Goal: Ask a question

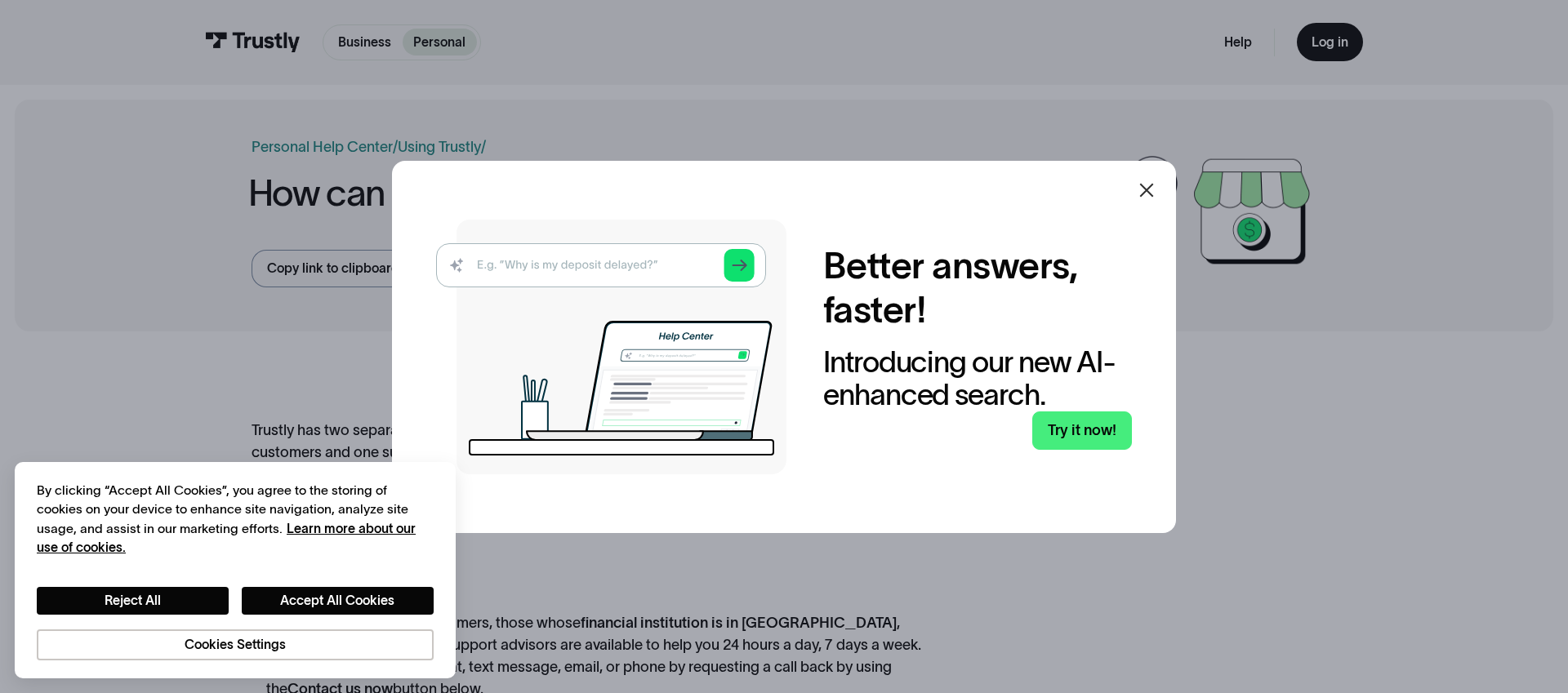
click at [1317, 469] on div at bounding box center [784, 346] width 1568 height 693
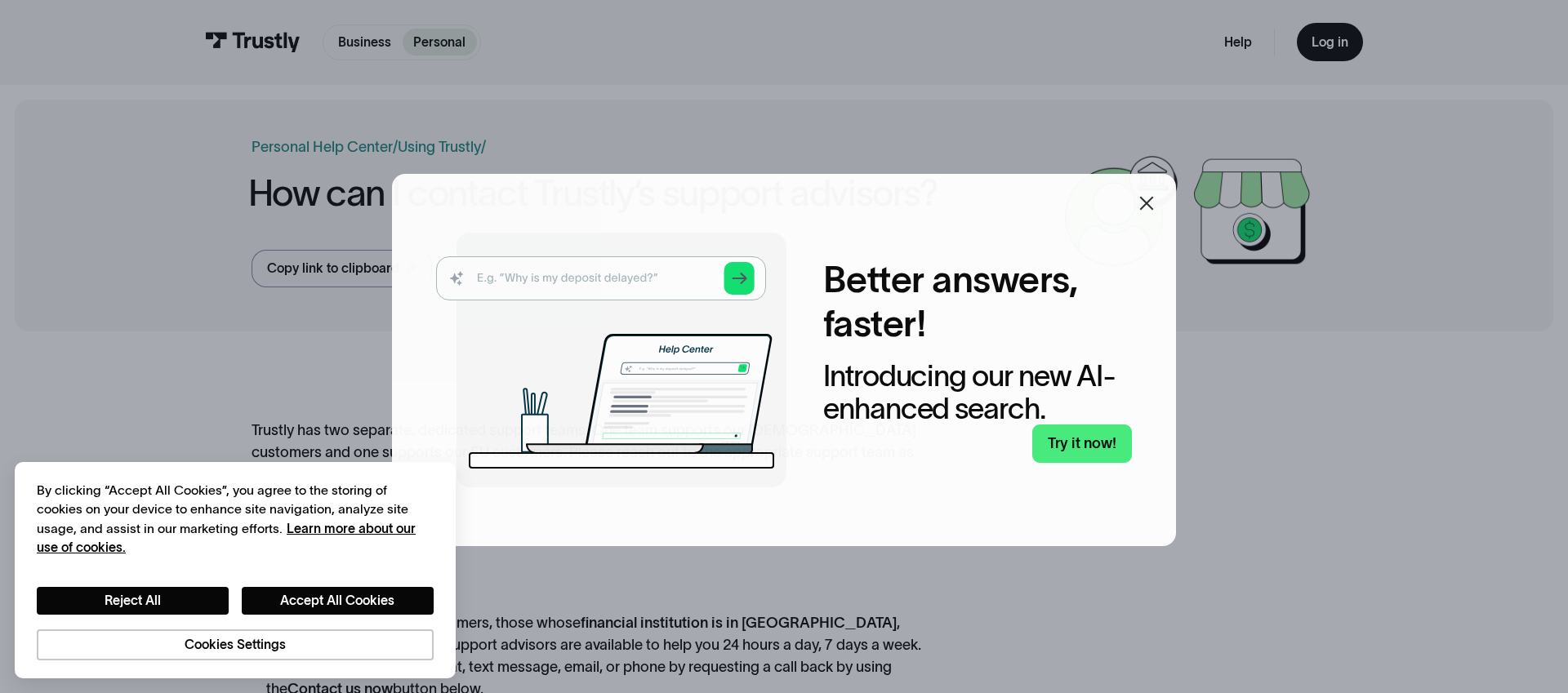
scroll to position [3, 0]
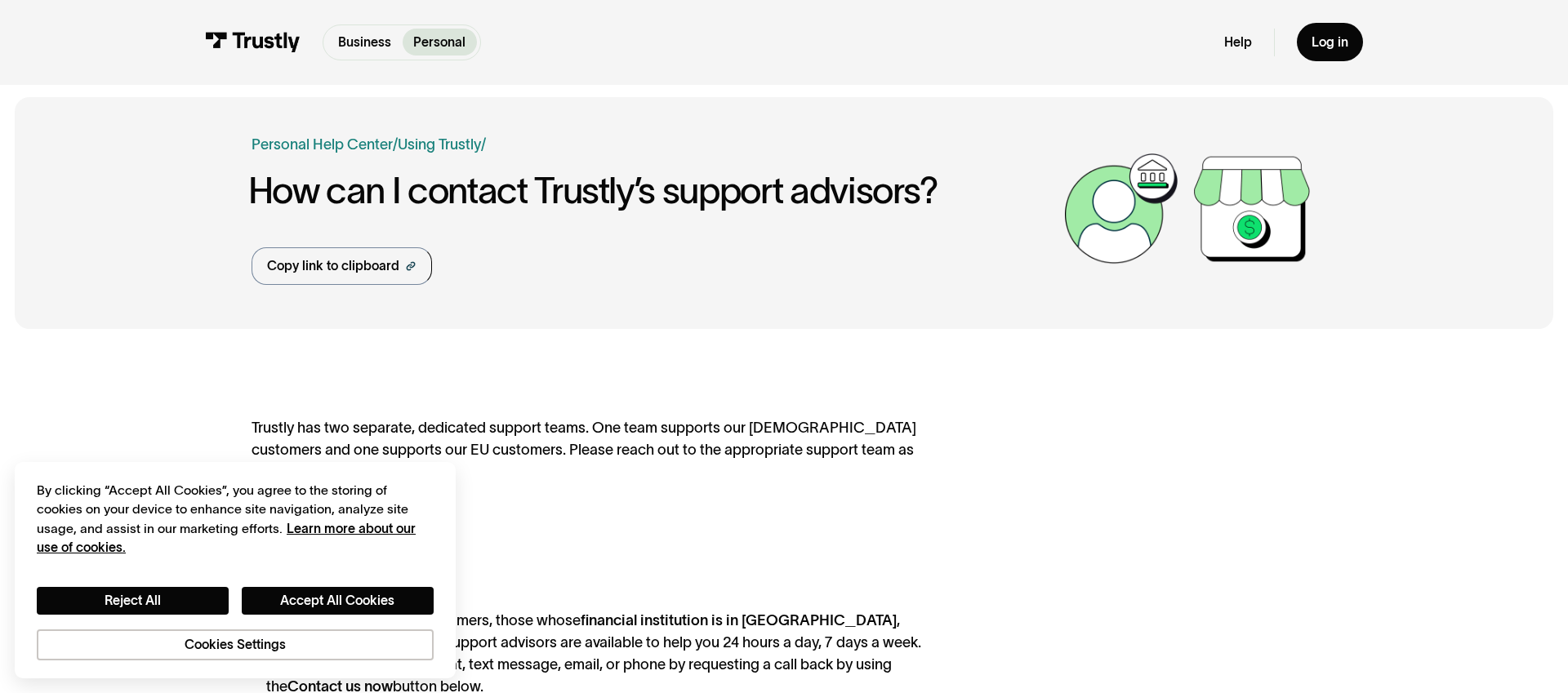
click at [610, 564] on div "Trustly has two separate, dedicated support teams. One team supports our North …" at bounding box center [595, 687] width 686 height 541
click at [853, 492] on div "Trustly has two separate, dedicated support teams. One team supports our North …" at bounding box center [595, 687] width 686 height 541
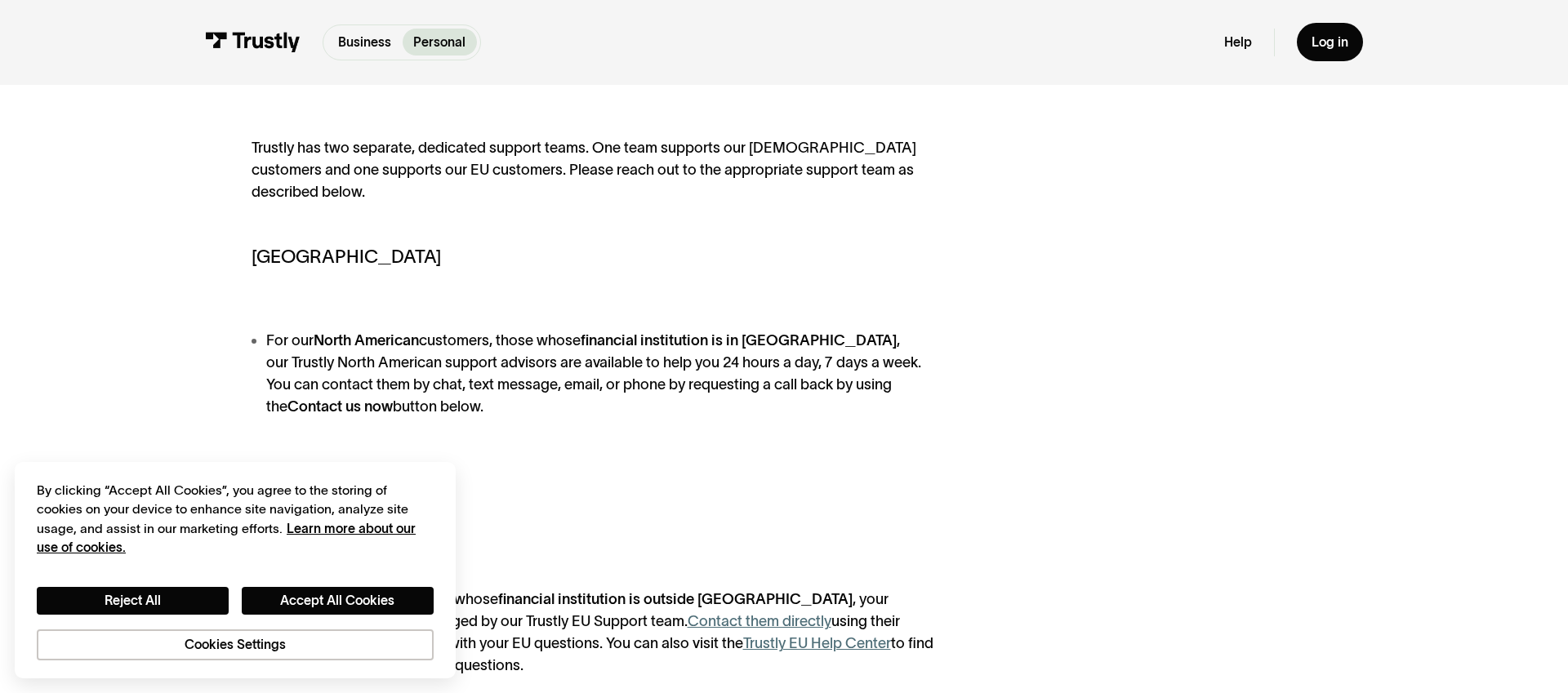
scroll to position [281, 0]
click at [514, 402] on li "For our North American customers, those whose financial institution is in North…" at bounding box center [595, 375] width 686 height 88
click at [497, 398] on li "For our North American customers, those whose financial institution is in North…" at bounding box center [595, 375] width 686 height 88
click at [496, 398] on li "For our North American customers, those whose financial institution is in North…" at bounding box center [595, 375] width 686 height 88
click at [460, 406] on li "For our North American customers, those whose financial institution is in North…" at bounding box center [595, 375] width 686 height 88
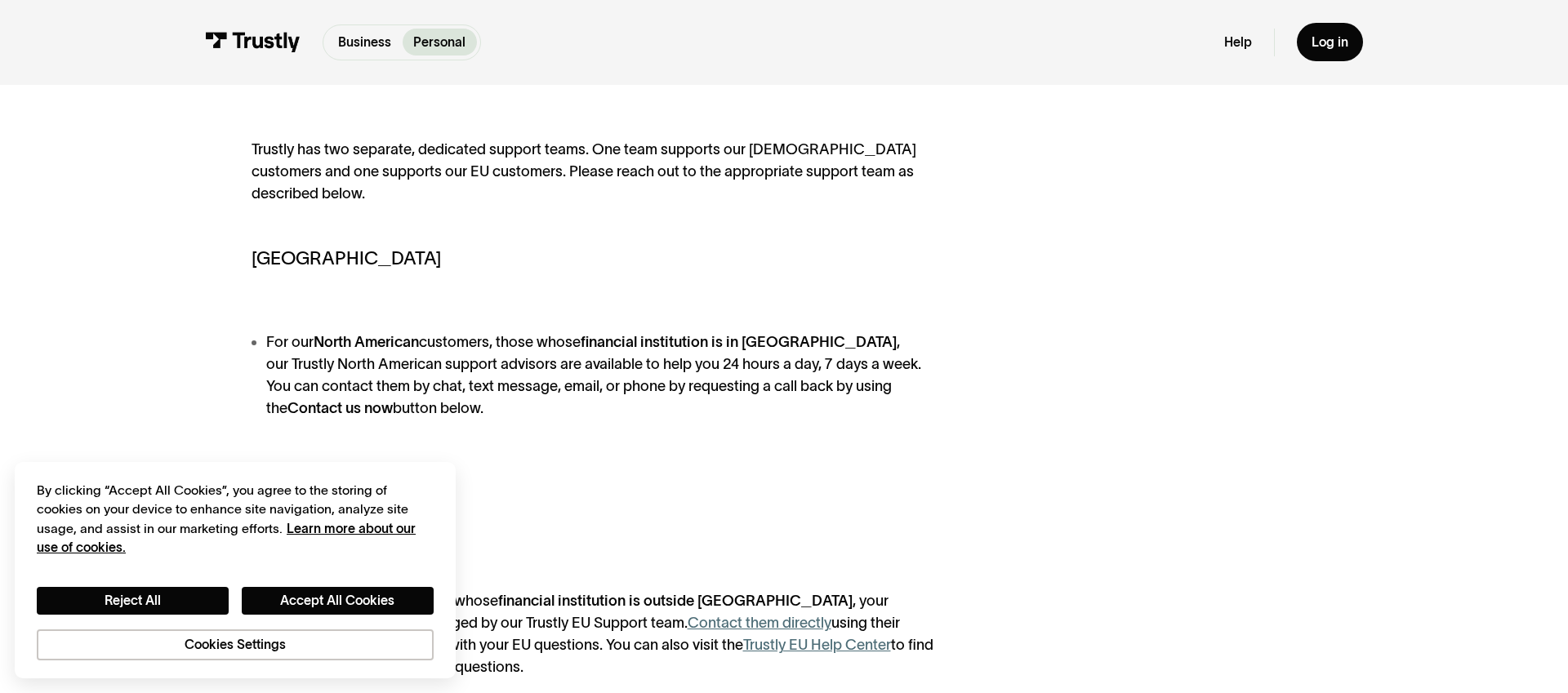
drag, startPoint x: 619, startPoint y: 404, endPoint x: 628, endPoint y: 399, distance: 10.3
click at [619, 404] on li "For our North American customers, those whose financial institution is in North…" at bounding box center [595, 375] width 686 height 88
click at [775, 408] on li "For our North American customers, those whose financial institution is in North…" at bounding box center [595, 375] width 686 height 88
click at [567, 412] on li "For our North American customers, those whose financial institution is in North…" at bounding box center [595, 375] width 686 height 88
click at [606, 406] on li "For our North American customers, those whose financial institution is in North…" at bounding box center [595, 375] width 686 height 88
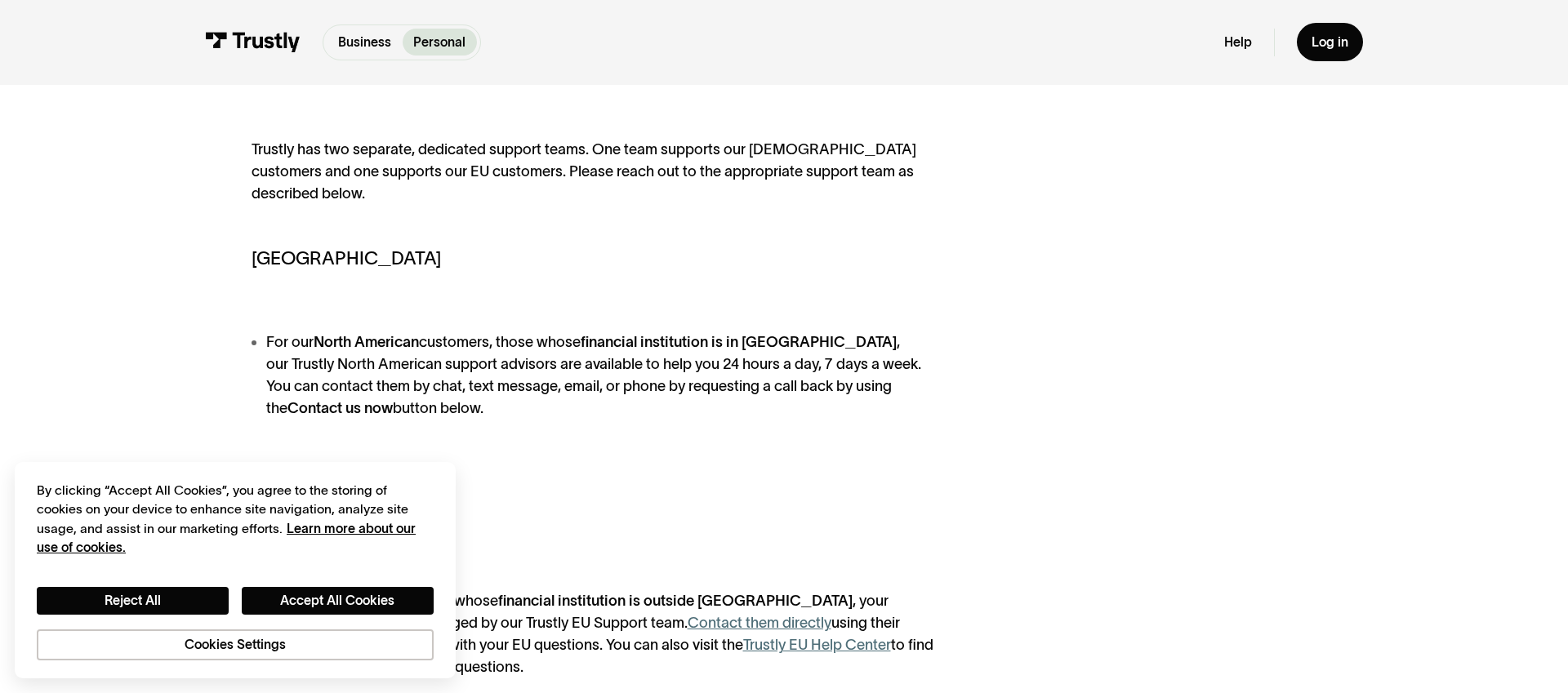
click at [607, 406] on li "For our North American customers, those whose financial institution is in North…" at bounding box center [595, 375] width 686 height 88
drag, startPoint x: 571, startPoint y: 383, endPoint x: 679, endPoint y: 380, distance: 108.0
click at [679, 380] on li "For our North American customers, those whose financial institution is in North…" at bounding box center [595, 375] width 686 height 88
click at [526, 411] on li "For our North American customers, those whose financial institution is in North…" at bounding box center [595, 375] width 686 height 88
click at [420, 414] on li "For our North American customers, those whose financial institution is in North…" at bounding box center [595, 375] width 686 height 88
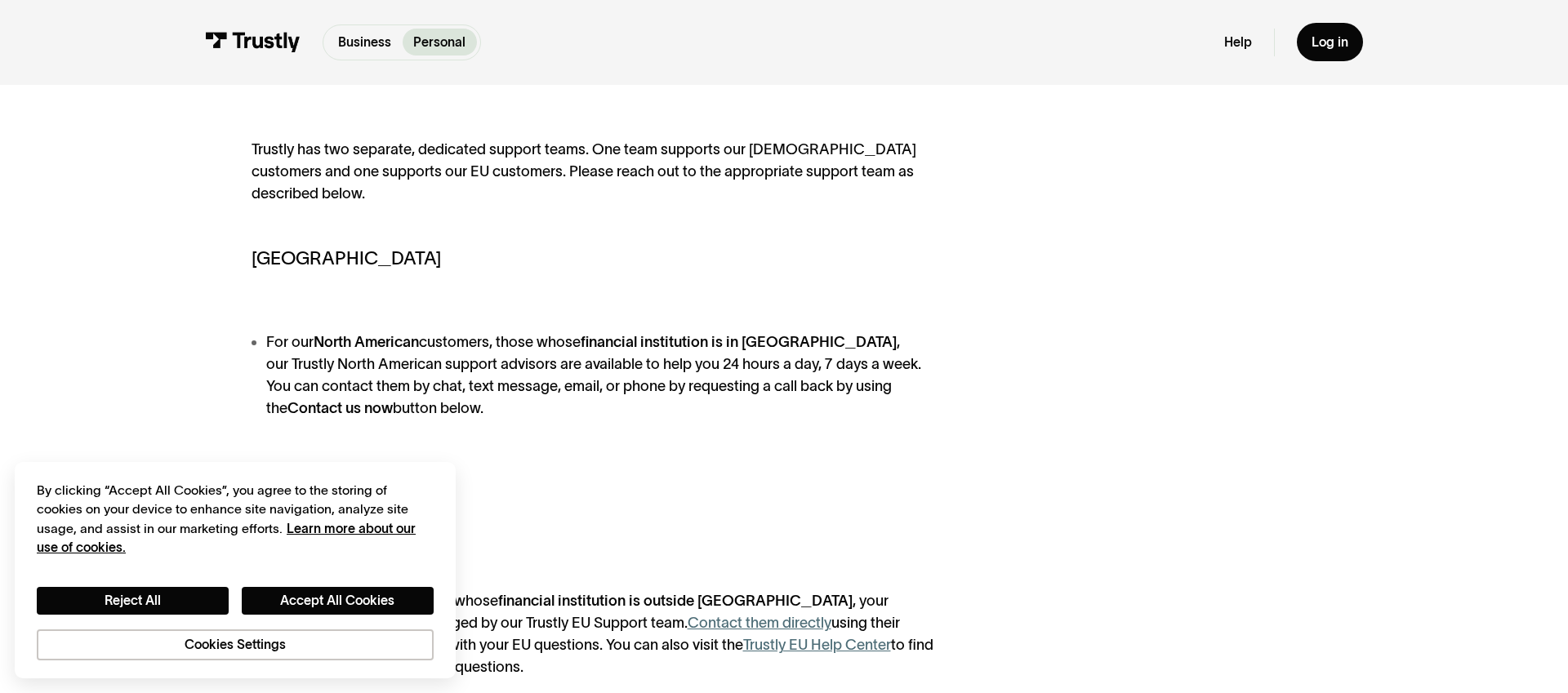
drag, startPoint x: 413, startPoint y: 410, endPoint x: 264, endPoint y: 349, distance: 161.0
click at [264, 349] on li "For our North American customers, those whose financial institution is in North…" at bounding box center [595, 375] width 686 height 88
click at [506, 389] on li "For our North American customers, those whose financial institution is in North…" at bounding box center [595, 375] width 686 height 88
click at [647, 439] on div "Trustly has two separate, dedicated support teams. One team supports our North …" at bounding box center [595, 409] width 686 height 541
click at [121, 602] on button "Reject All" at bounding box center [133, 600] width 192 height 28
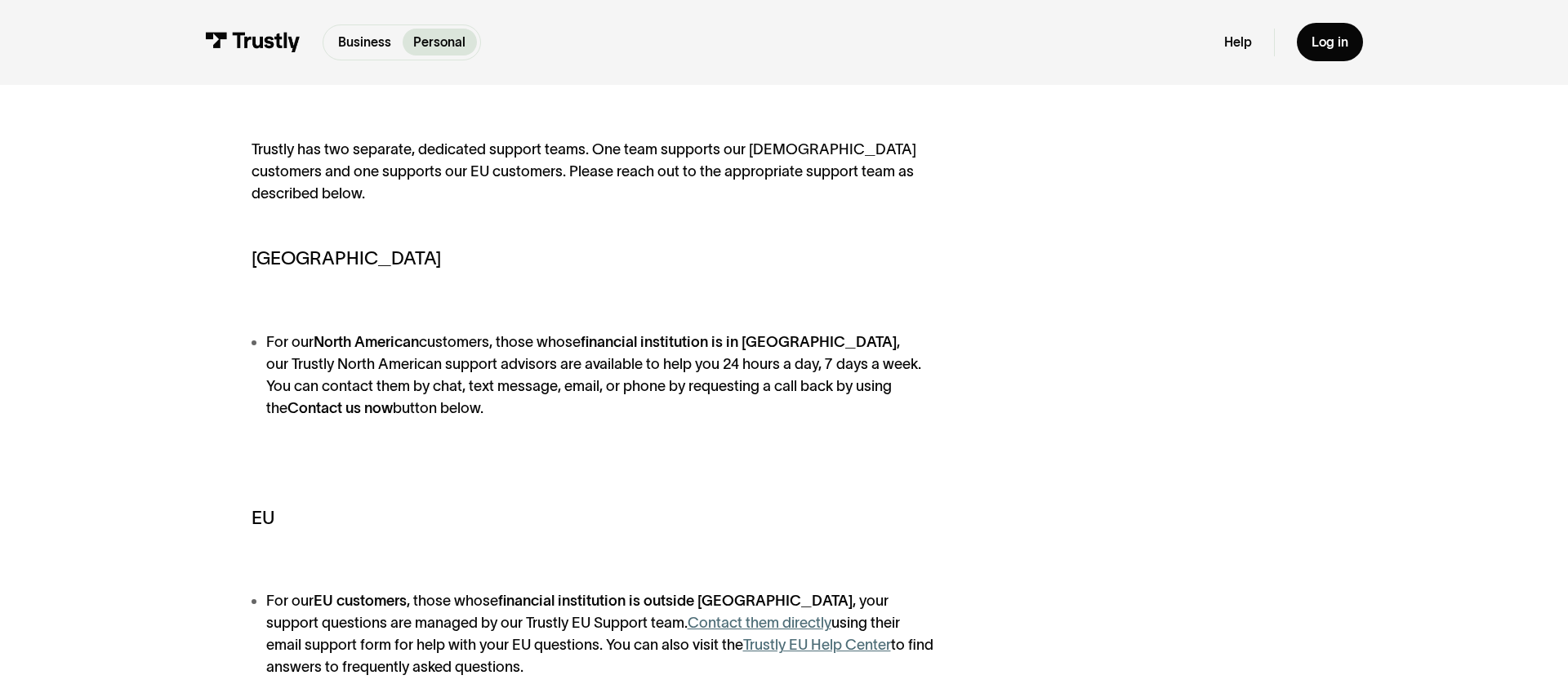
click at [672, 450] on div "Trustly has two separate, dedicated support teams. One team supports our North …" at bounding box center [595, 409] width 686 height 541
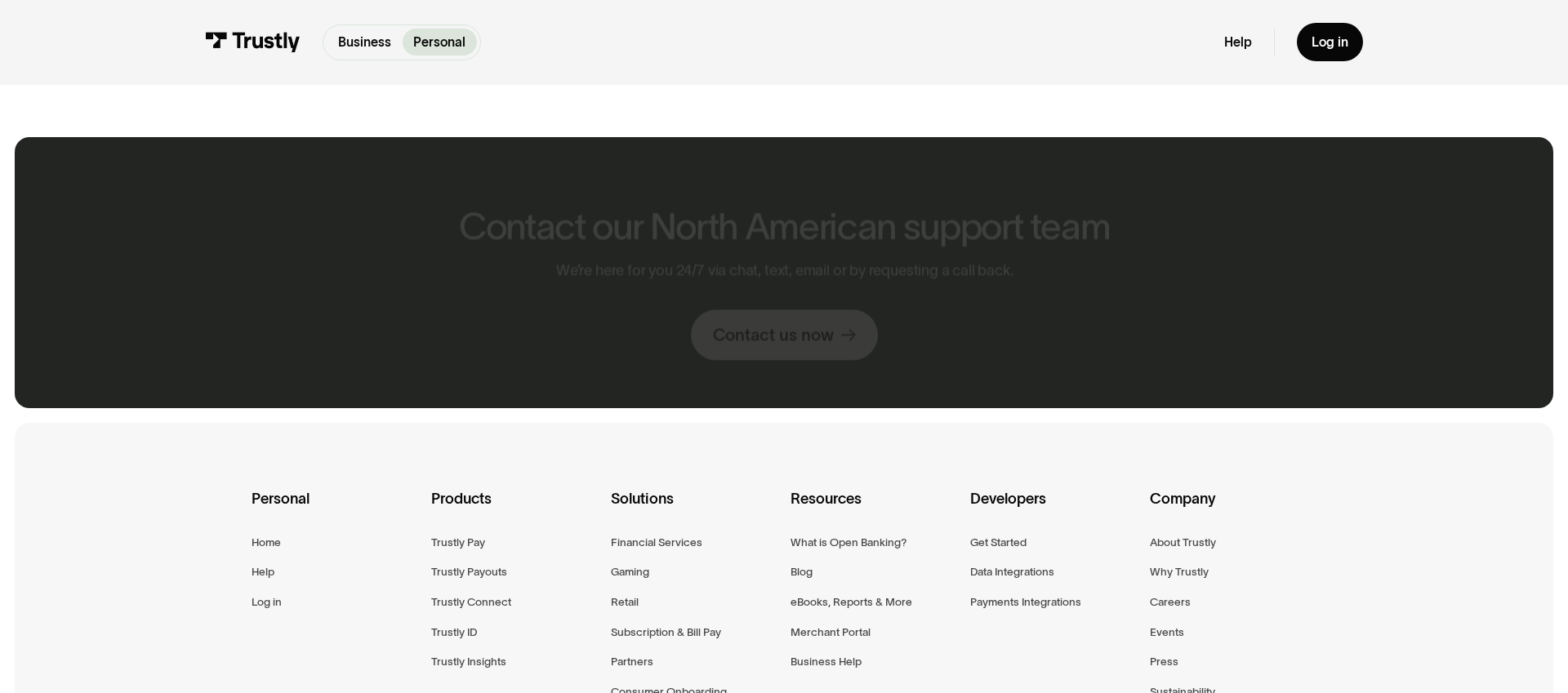
scroll to position [1395, 0]
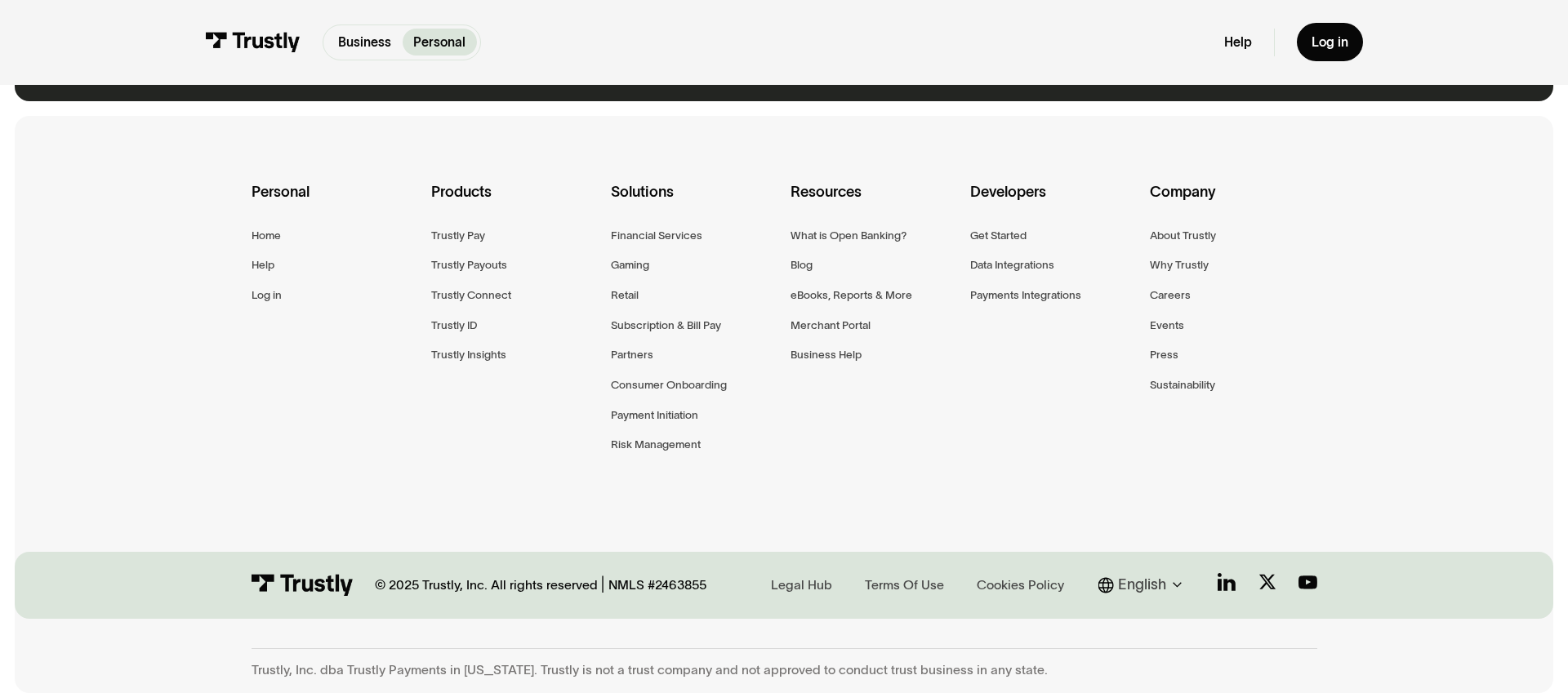
click at [897, 438] on div "Personal Home Help Log in Products Trustly Pay Trustly Payouts Trustly Connect …" at bounding box center [784, 340] width 1065 height 450
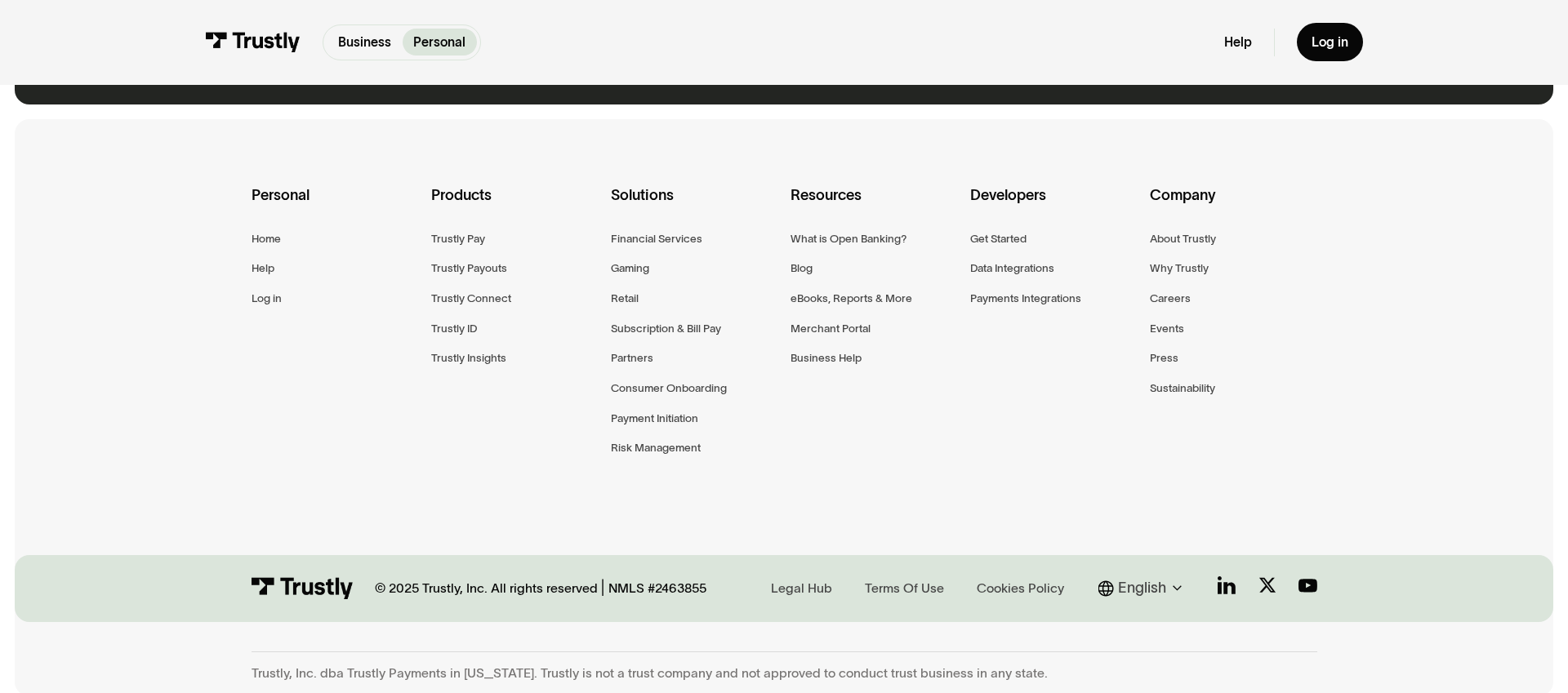
click at [158, 346] on div "Personal Home Help Log in Products Trustly Pay Trustly Payouts Trustly Connect …" at bounding box center [784, 344] width 1538 height 450
click at [1124, 505] on div "Personal Home Help Log in Products Trustly Pay Trustly Payouts Trustly Connect …" at bounding box center [784, 344] width 1065 height 450
click at [1235, 39] on link "Help" at bounding box center [1238, 42] width 28 height 16
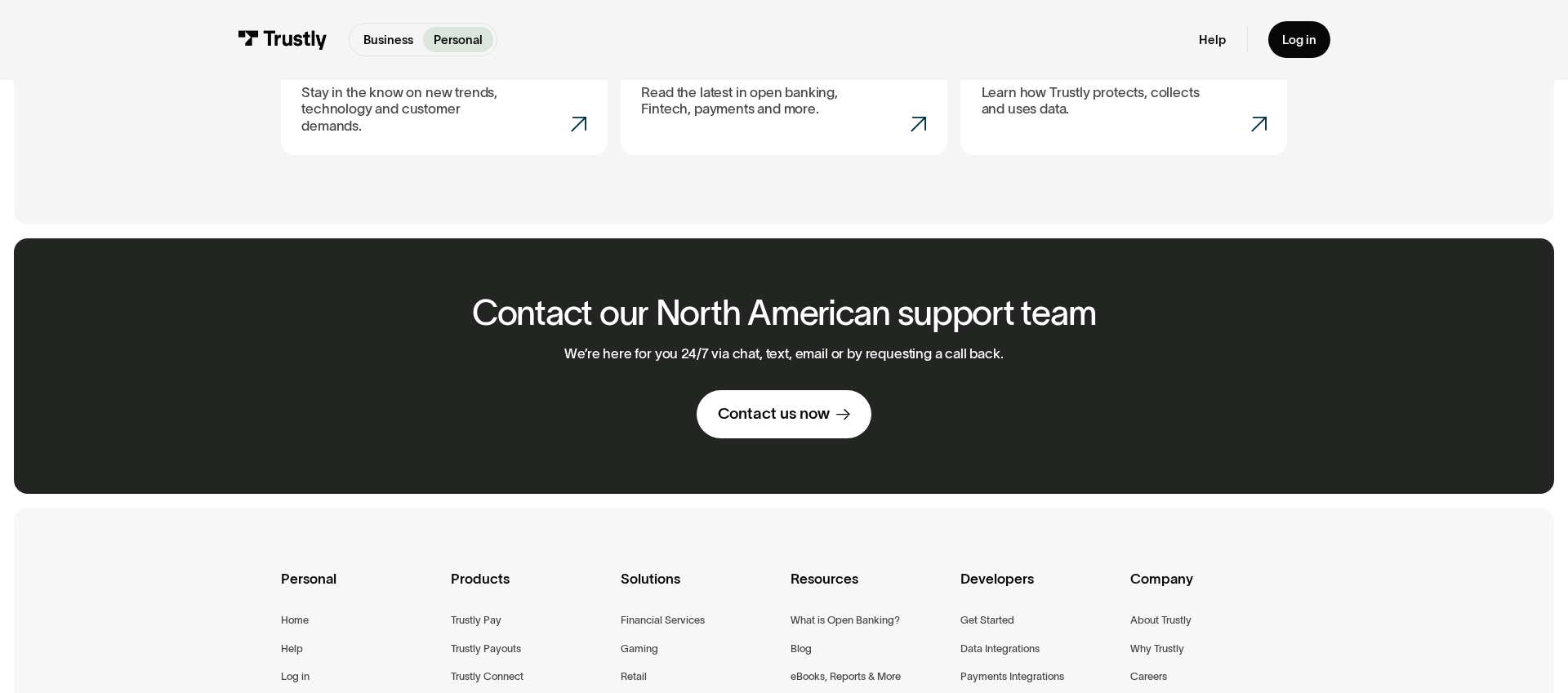
scroll to position [877, 0]
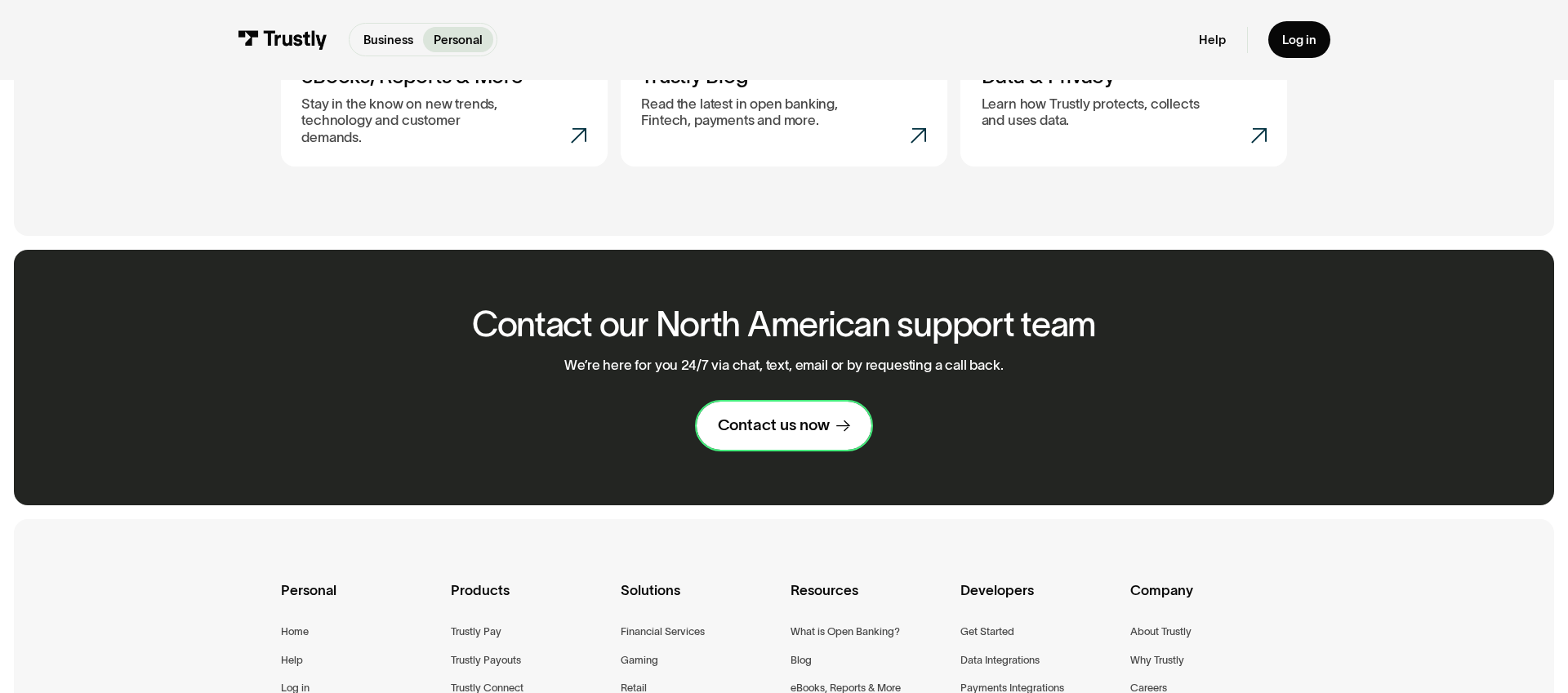
click at [779, 449] on link "Contact us now" at bounding box center [784, 425] width 174 height 48
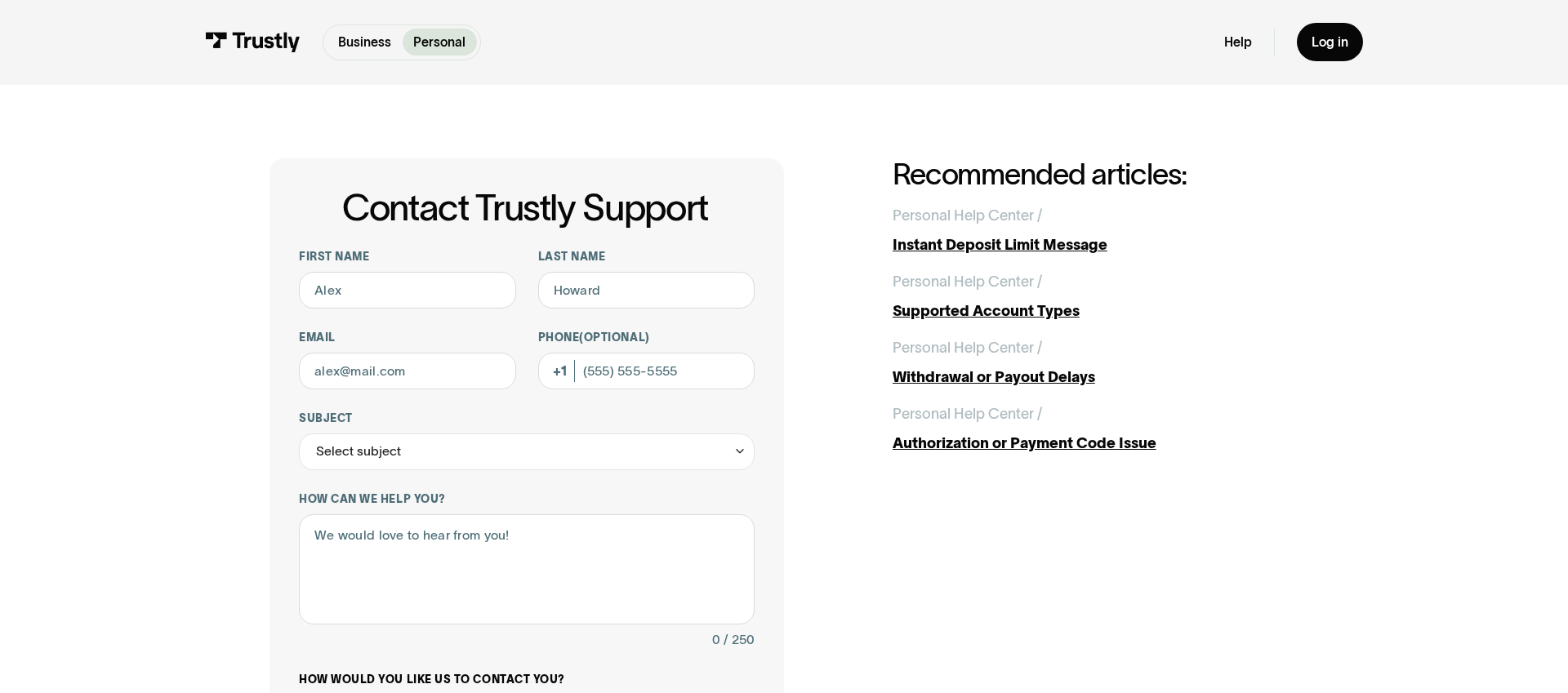
click at [1289, 496] on div "Contact Trustly Support First name Last name Email Phone (Optional) Subject Sel…" at bounding box center [784, 577] width 1029 height 837
